Goal: Task Accomplishment & Management: Manage account settings

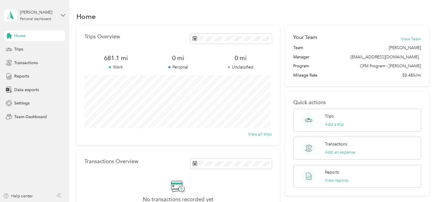
click at [22, 33] on span "Home" at bounding box center [19, 36] width 11 height 6
click at [22, 115] on span "Team Dashboard" at bounding box center [30, 117] width 32 height 6
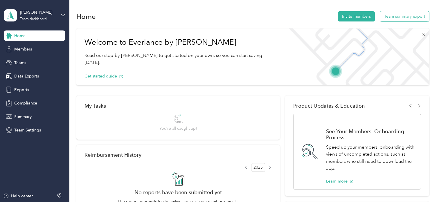
click at [387, 18] on button "Team summary export" at bounding box center [404, 16] width 49 height 10
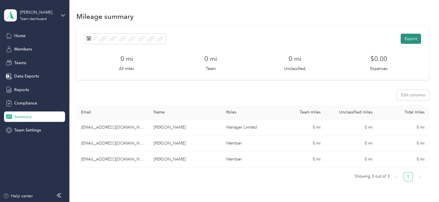
click at [414, 39] on button "Export" at bounding box center [410, 39] width 20 height 10
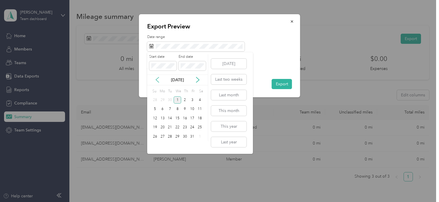
click at [157, 82] on icon at bounding box center [157, 80] width 6 height 6
click at [164, 99] on div "1" at bounding box center [163, 99] width 8 height 7
click at [172, 136] on div "30" at bounding box center [170, 136] width 8 height 7
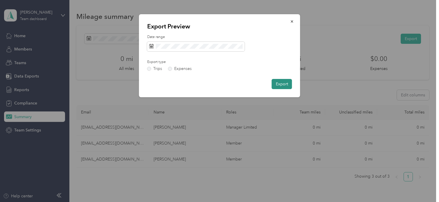
click at [278, 84] on button "Export" at bounding box center [281, 84] width 20 height 10
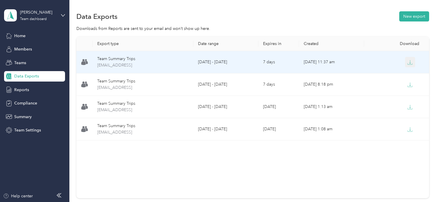
click at [407, 60] on icon "button" at bounding box center [409, 62] width 5 height 5
